Goal: Information Seeking & Learning: Learn about a topic

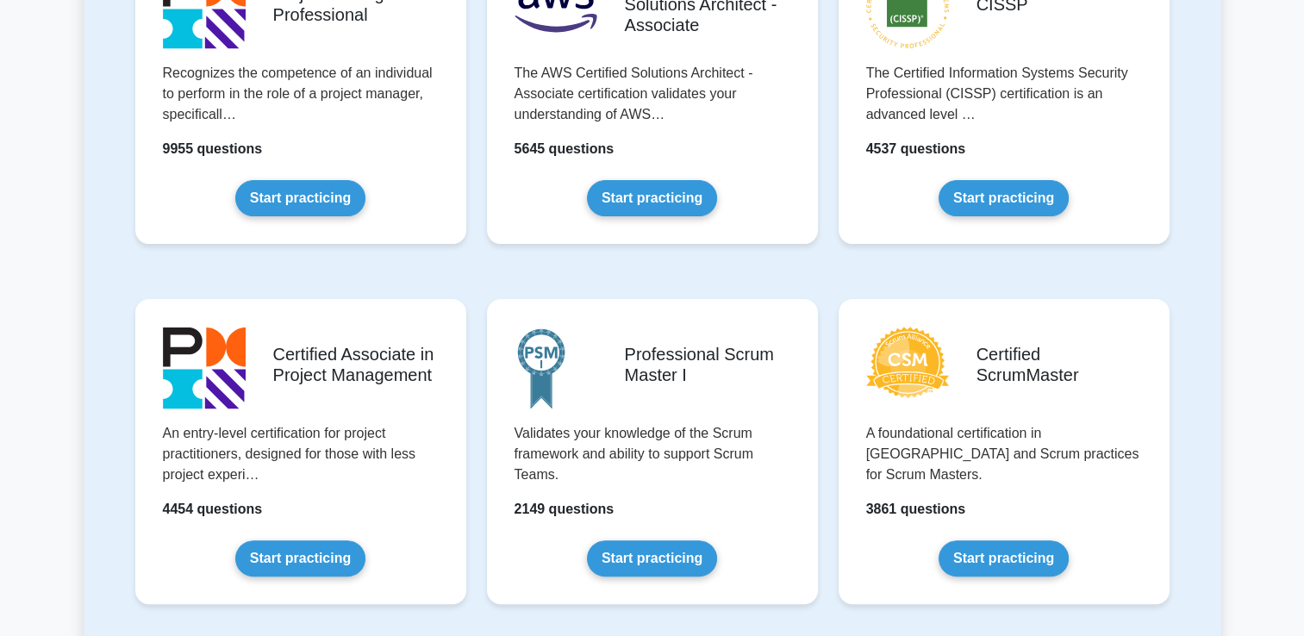
scroll to position [496, 0]
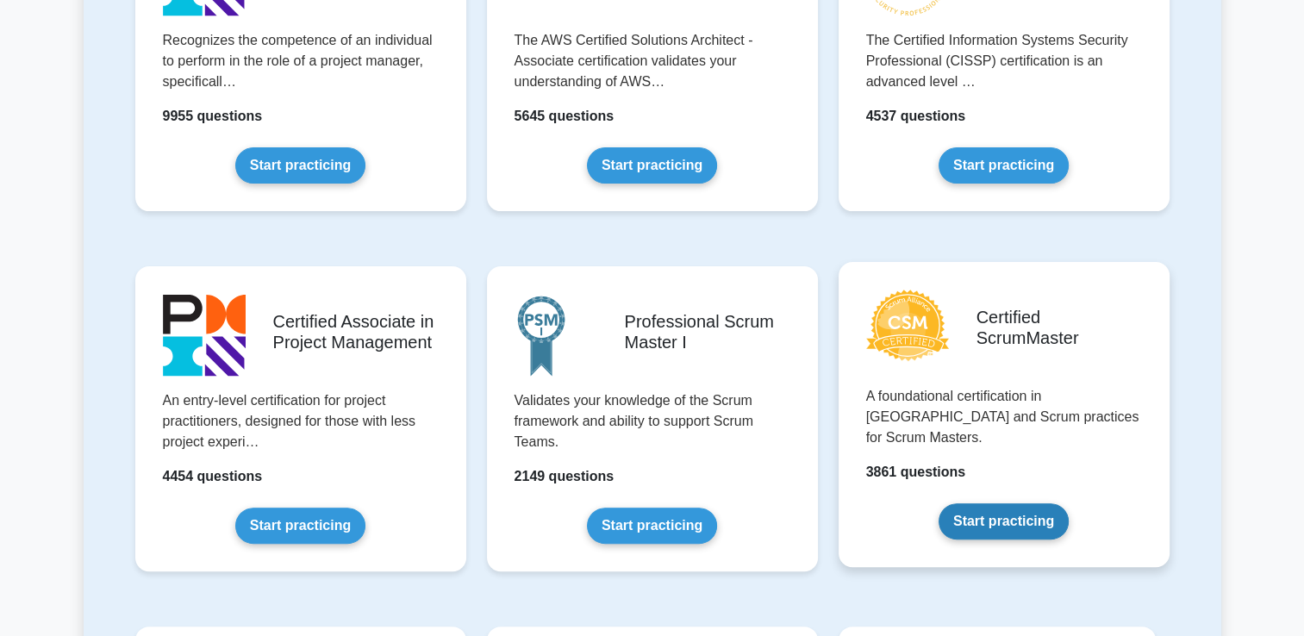
click at [1045, 504] on link "Start practicing" at bounding box center [1004, 522] width 130 height 36
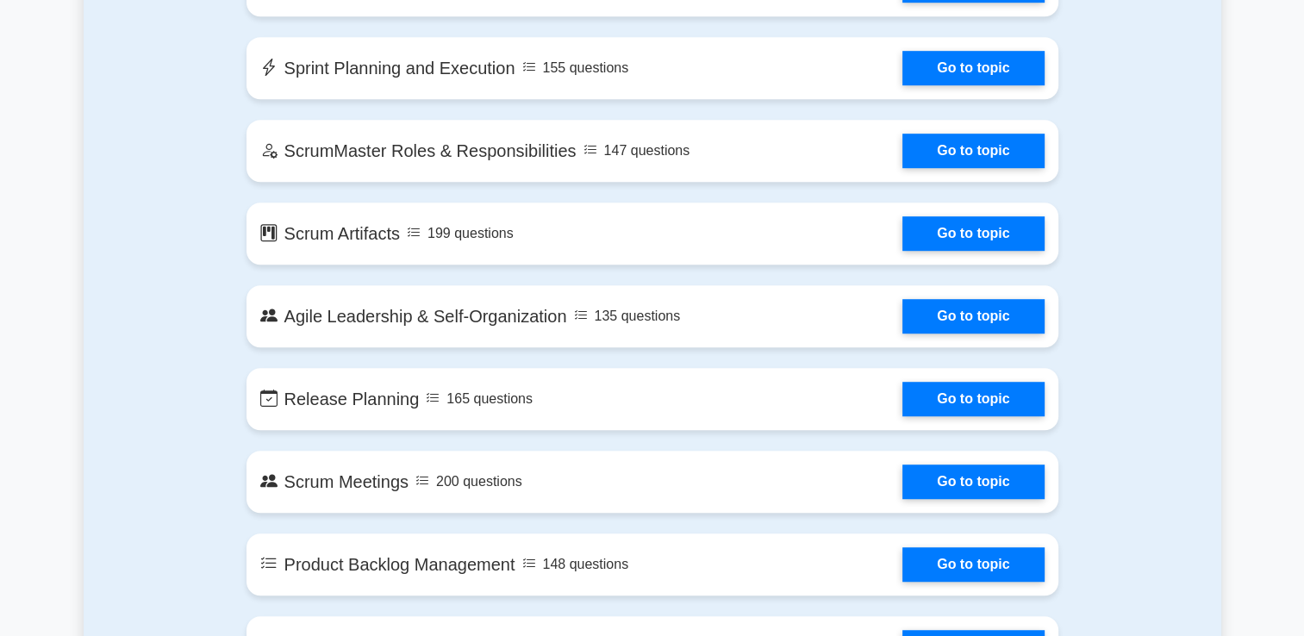
scroll to position [876, 0]
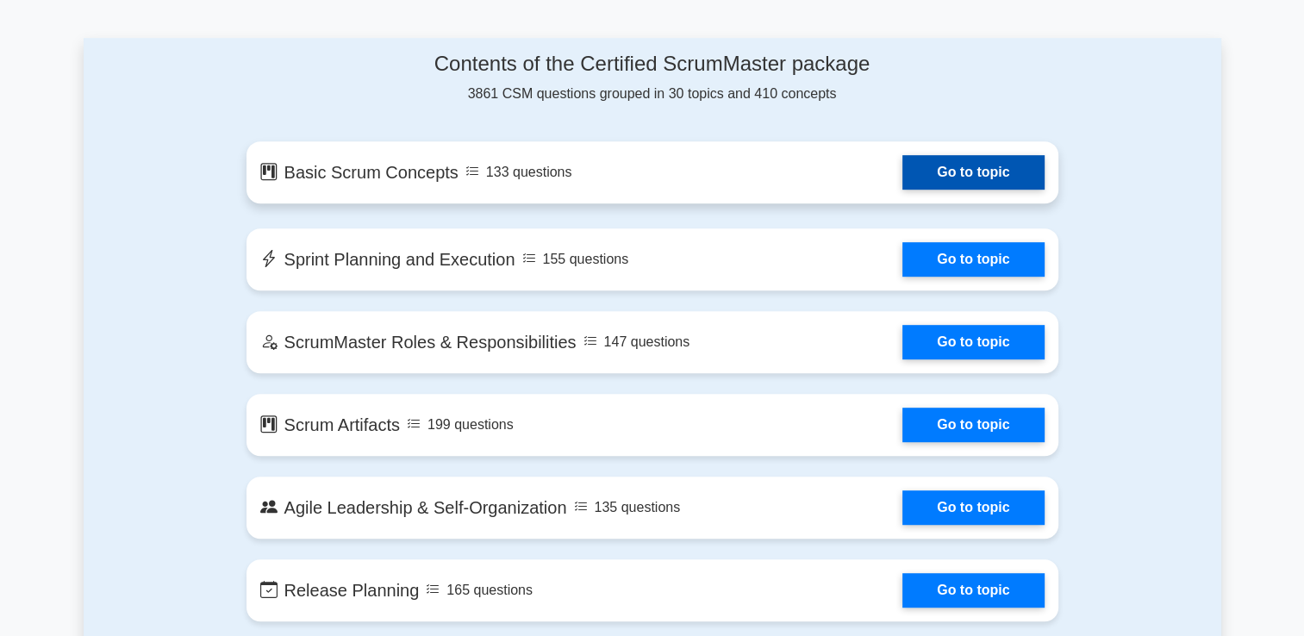
click at [1024, 178] on link "Go to topic" at bounding box center [973, 172] width 141 height 34
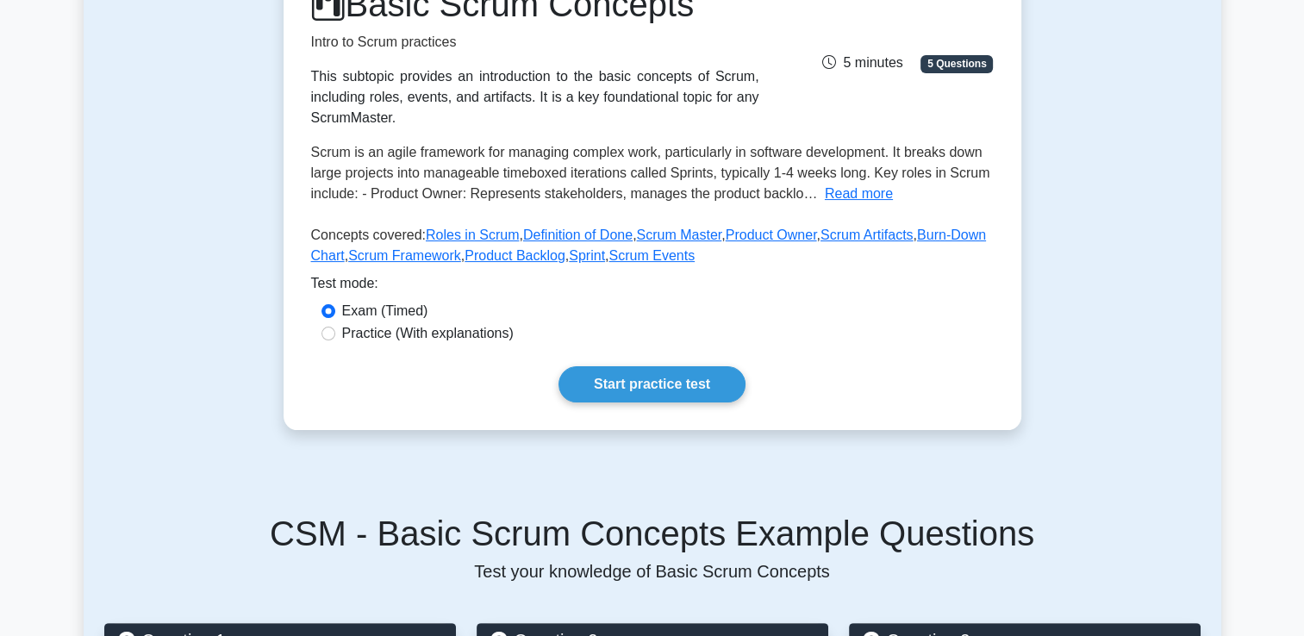
scroll to position [267, 0]
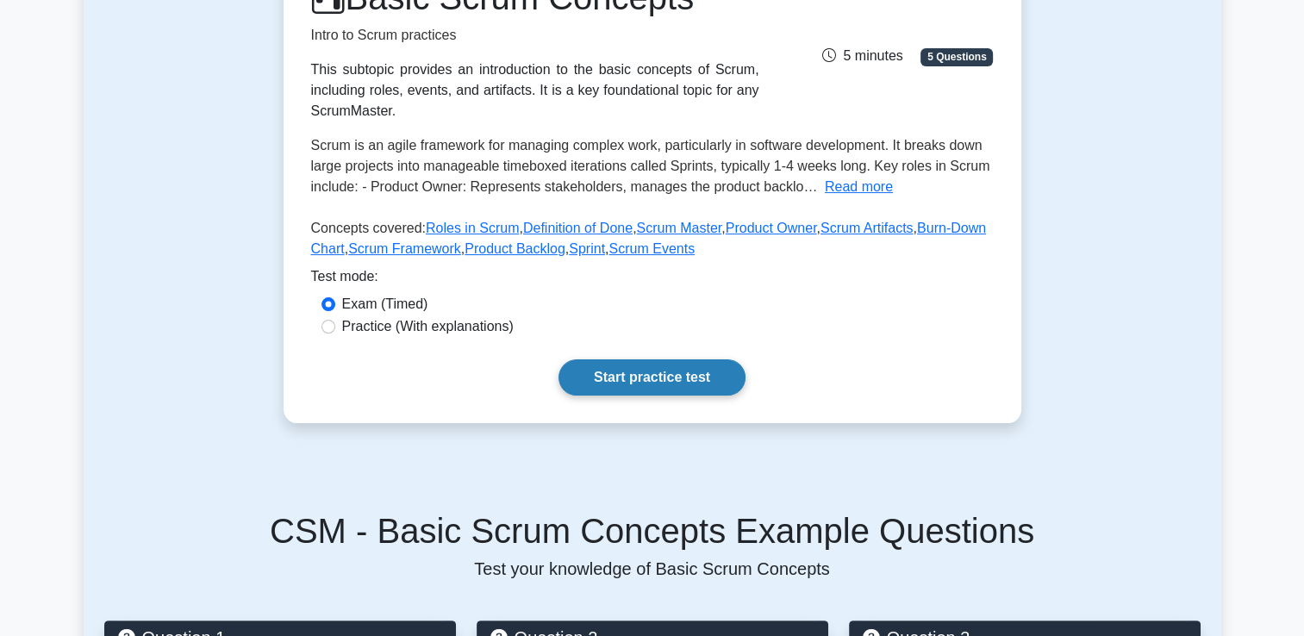
click at [662, 378] on link "Start practice test" at bounding box center [652, 378] width 187 height 36
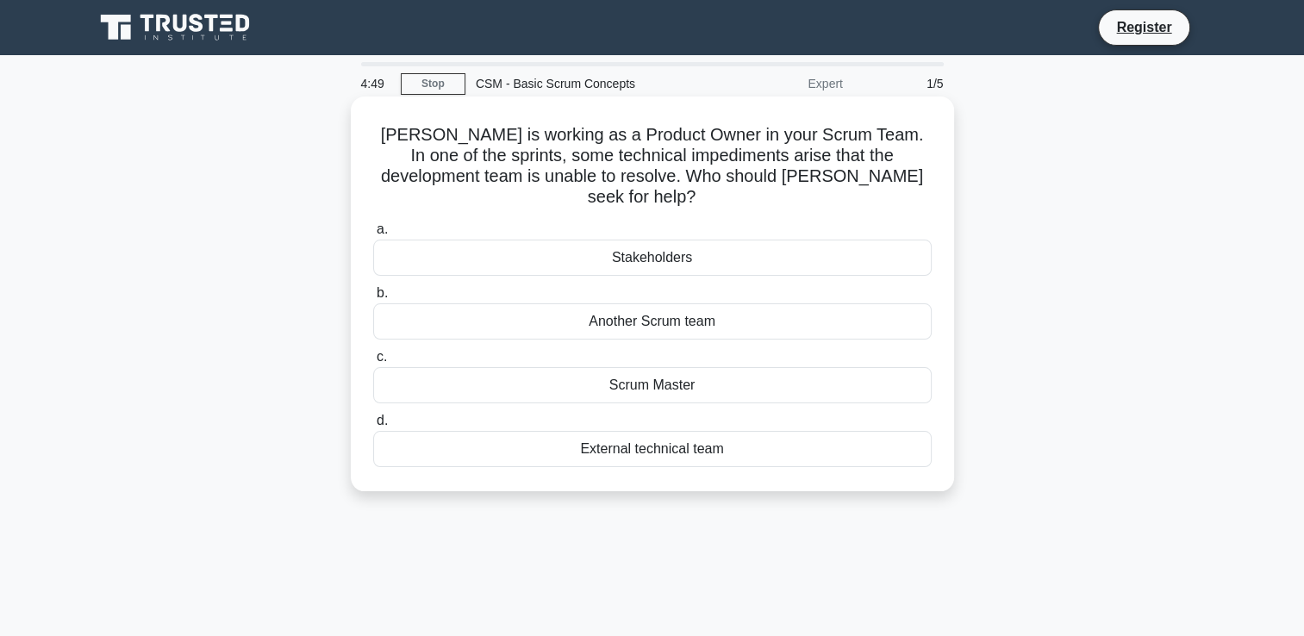
click at [703, 367] on div "Scrum Master" at bounding box center [652, 385] width 559 height 36
click at [373, 361] on input "c. Scrum Master" at bounding box center [373, 357] width 0 height 11
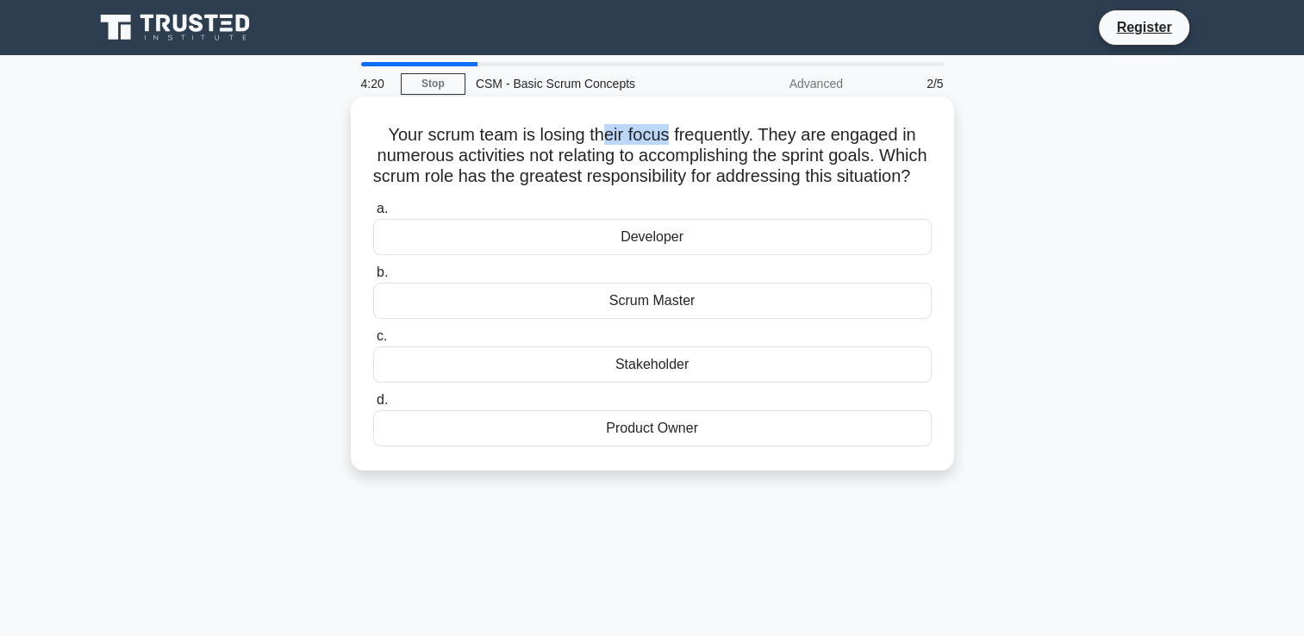
drag, startPoint x: 603, startPoint y: 142, endPoint x: 669, endPoint y: 140, distance: 66.4
click at [669, 140] on h5 "Your scrum team is losing their focus frequently. They are engaged in numerous …" at bounding box center [653, 156] width 562 height 64
drag, startPoint x: 669, startPoint y: 140, endPoint x: 679, endPoint y: 167, distance: 29.5
click at [679, 167] on h5 "Your scrum team is losing their focus frequently. They are engaged in numerous …" at bounding box center [653, 156] width 562 height 64
